Goal: Task Accomplishment & Management: Manage account settings

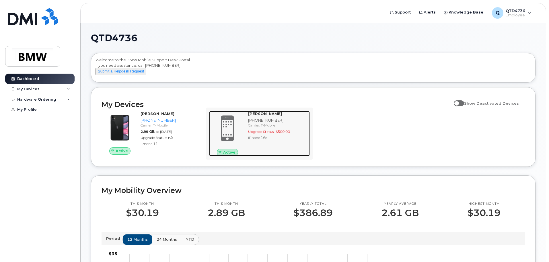
click at [264, 116] on strong "[PERSON_NAME]" at bounding box center [265, 113] width 34 height 5
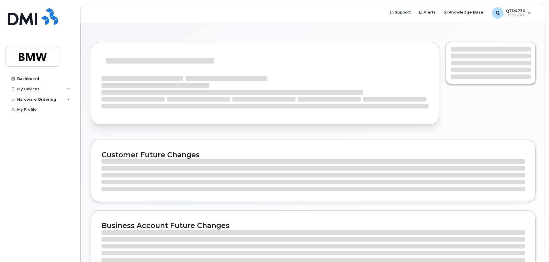
click at [262, 144] on div "Customer Future Changes Business Account Future Changes" at bounding box center [314, 202] width 466 height 359
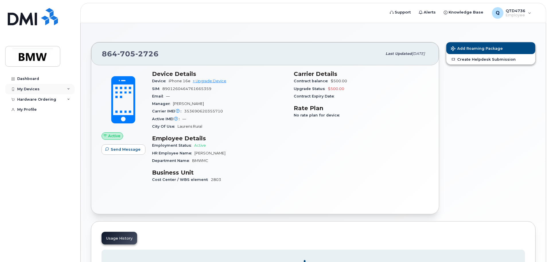
click at [28, 89] on div "My Devices" at bounding box center [28, 89] width 22 height 5
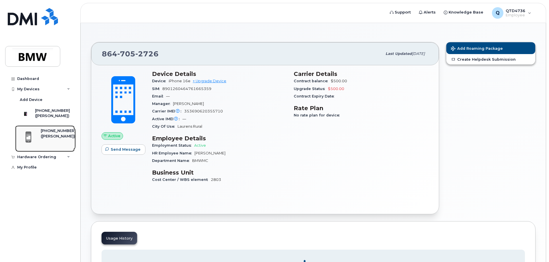
click at [50, 133] on div "[PHONE_NUMBER]" at bounding box center [58, 130] width 35 height 5
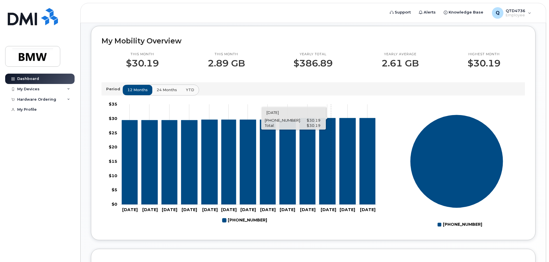
scroll to position [29, 0]
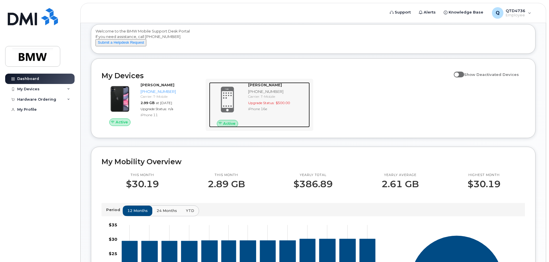
click at [238, 109] on span at bounding box center [228, 99] width 28 height 29
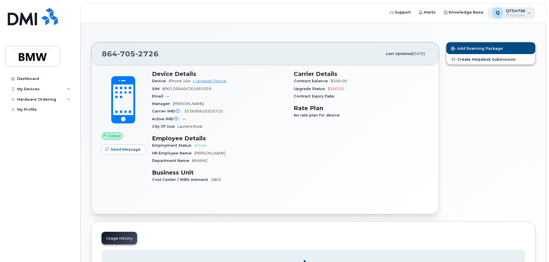
click at [529, 17] on div "Q QTD4736 Employee" at bounding box center [511, 12] width 47 height 11
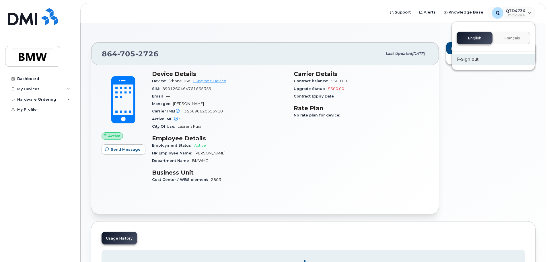
click at [469, 63] on div "Sign out" at bounding box center [493, 59] width 83 height 11
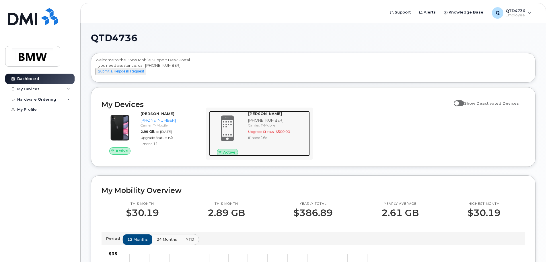
click at [254, 127] on div "Carrier: T-Mobile" at bounding box center [277, 125] width 59 height 5
